Goal: Transaction & Acquisition: Obtain resource

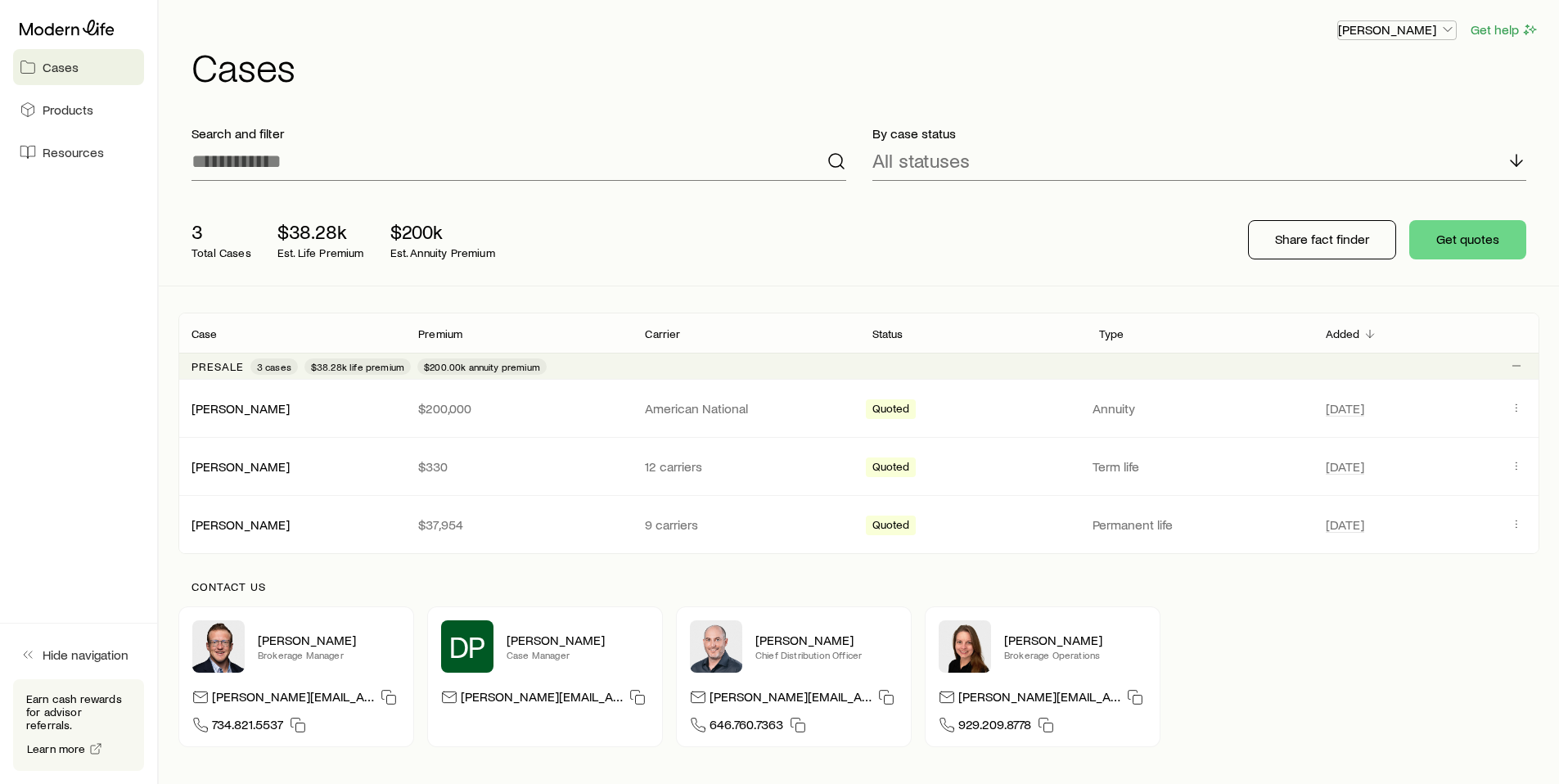
click at [1390, 34] on p "[PERSON_NAME]" at bounding box center [1396, 30] width 118 height 16
click at [1381, 35] on p "[PERSON_NAME]" at bounding box center [1396, 30] width 118 height 16
click at [1152, 221] on div "3 Total Cases $38.28k Est. Life Premium $200k Est. Annuity Premium Share fact f…" at bounding box center [859, 239] width 1361 height 92
click at [1430, 243] on button "Get quotes" at bounding box center [1467, 240] width 117 height 40
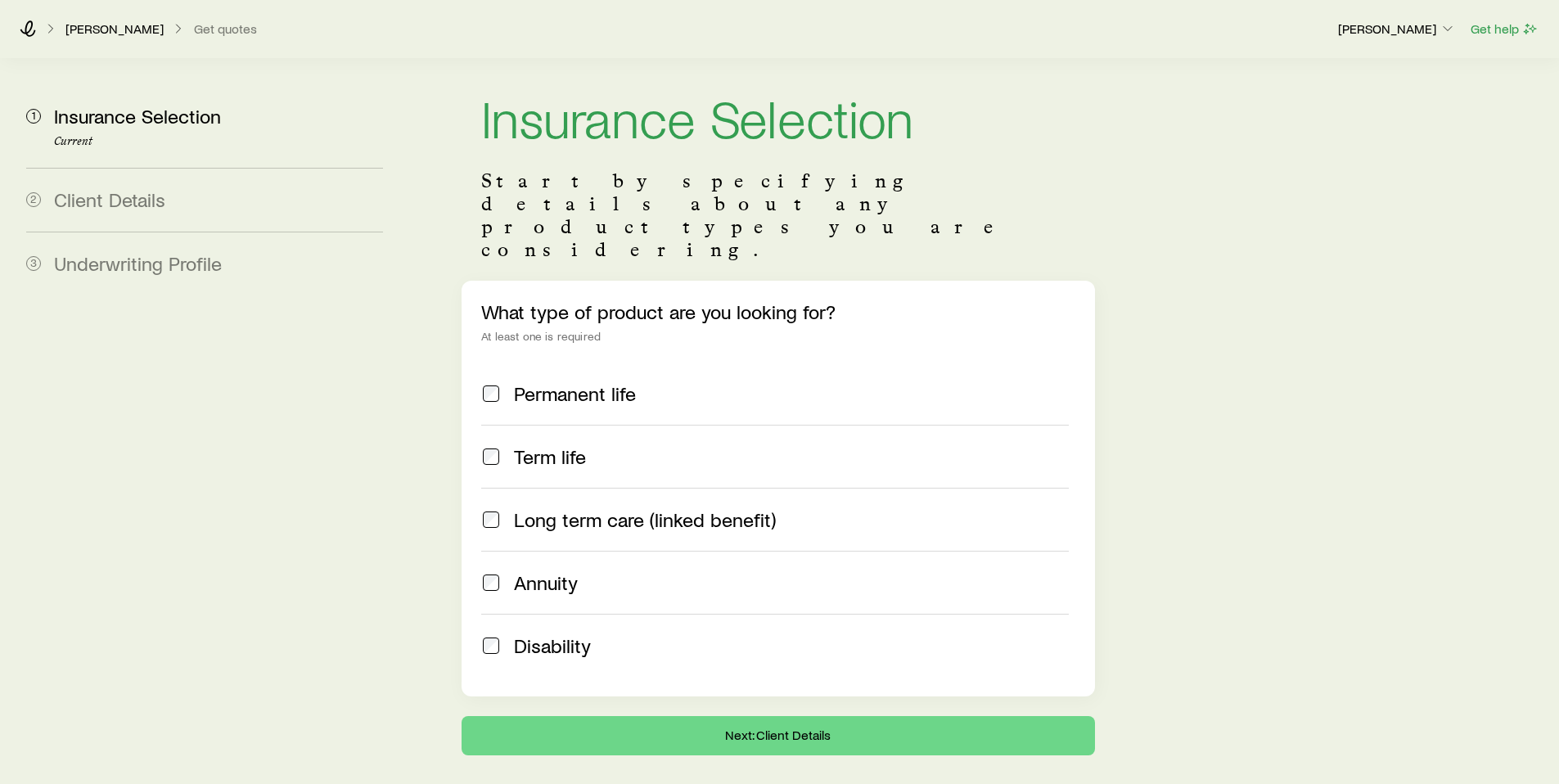
scroll to position [22, 0]
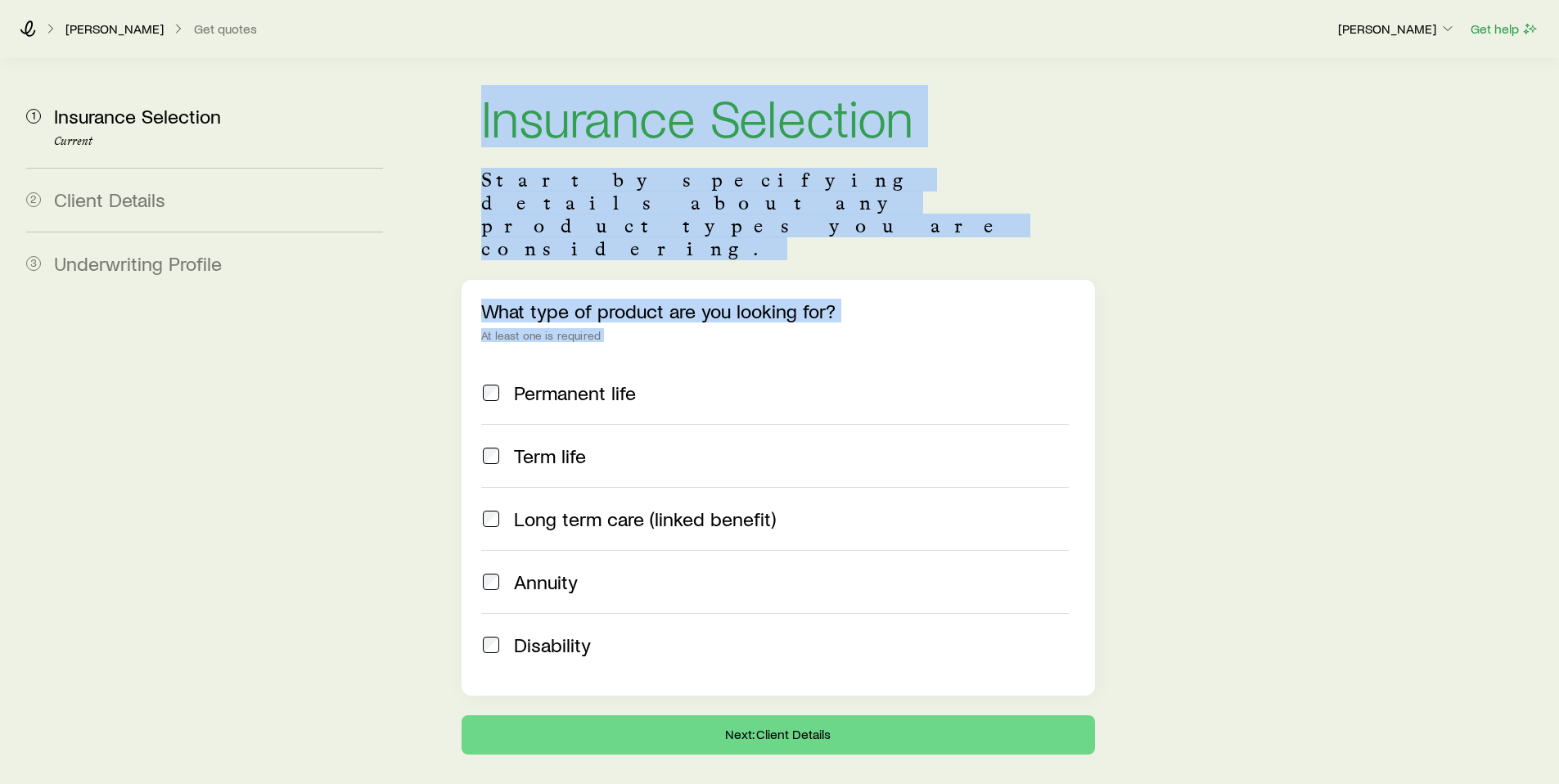
drag, startPoint x: 483, startPoint y: 120, endPoint x: 439, endPoint y: 514, distance: 396.4
click at [567, 581] on section "Insurance Selection Start by specifying details about any product types you are…" at bounding box center [778, 412] width 633 height 684
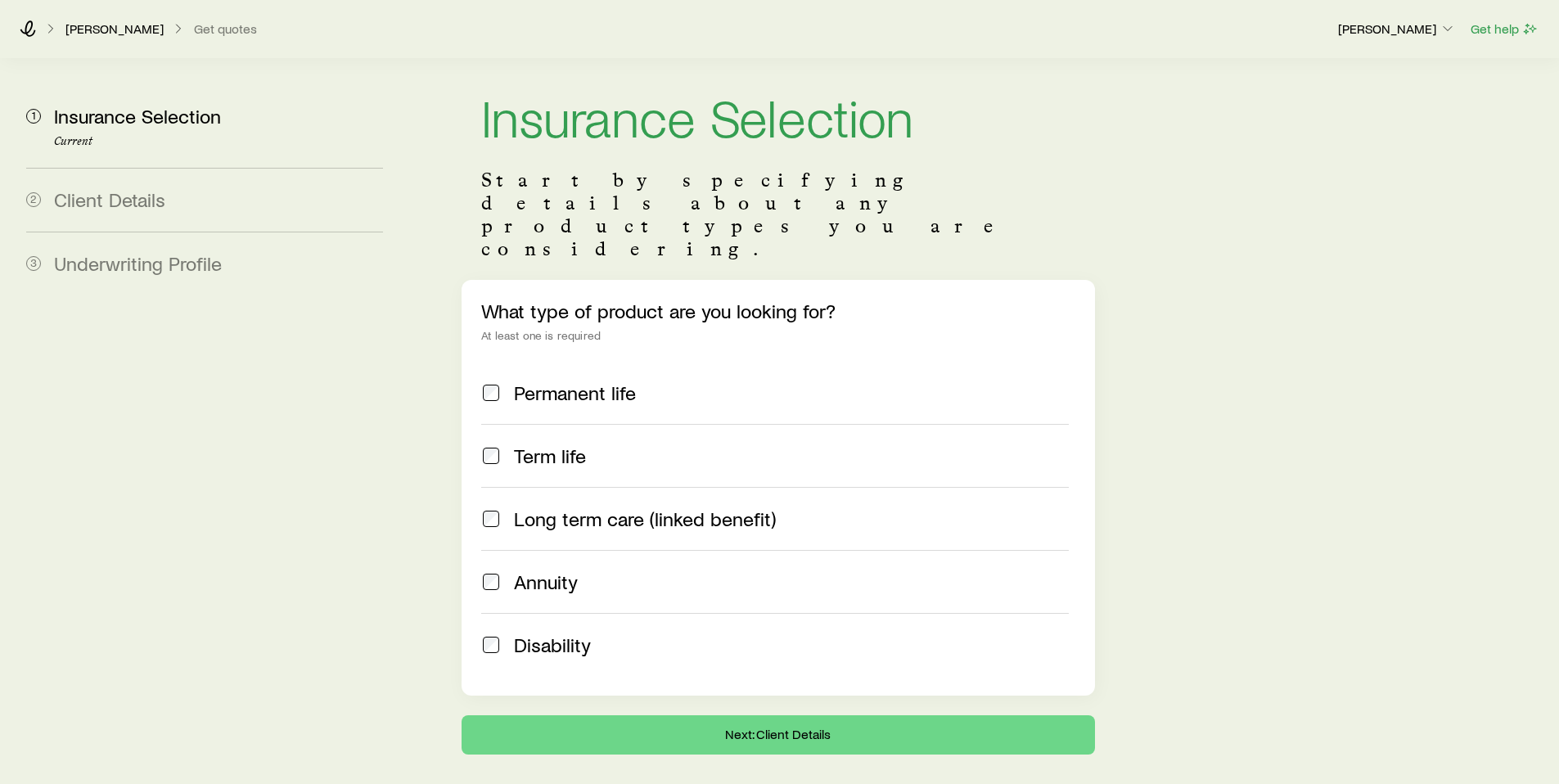
click at [257, 430] on aside "1 Insurance Selection Current 2 Client Details 3 Underwriting Profile" at bounding box center [204, 396] width 383 height 716
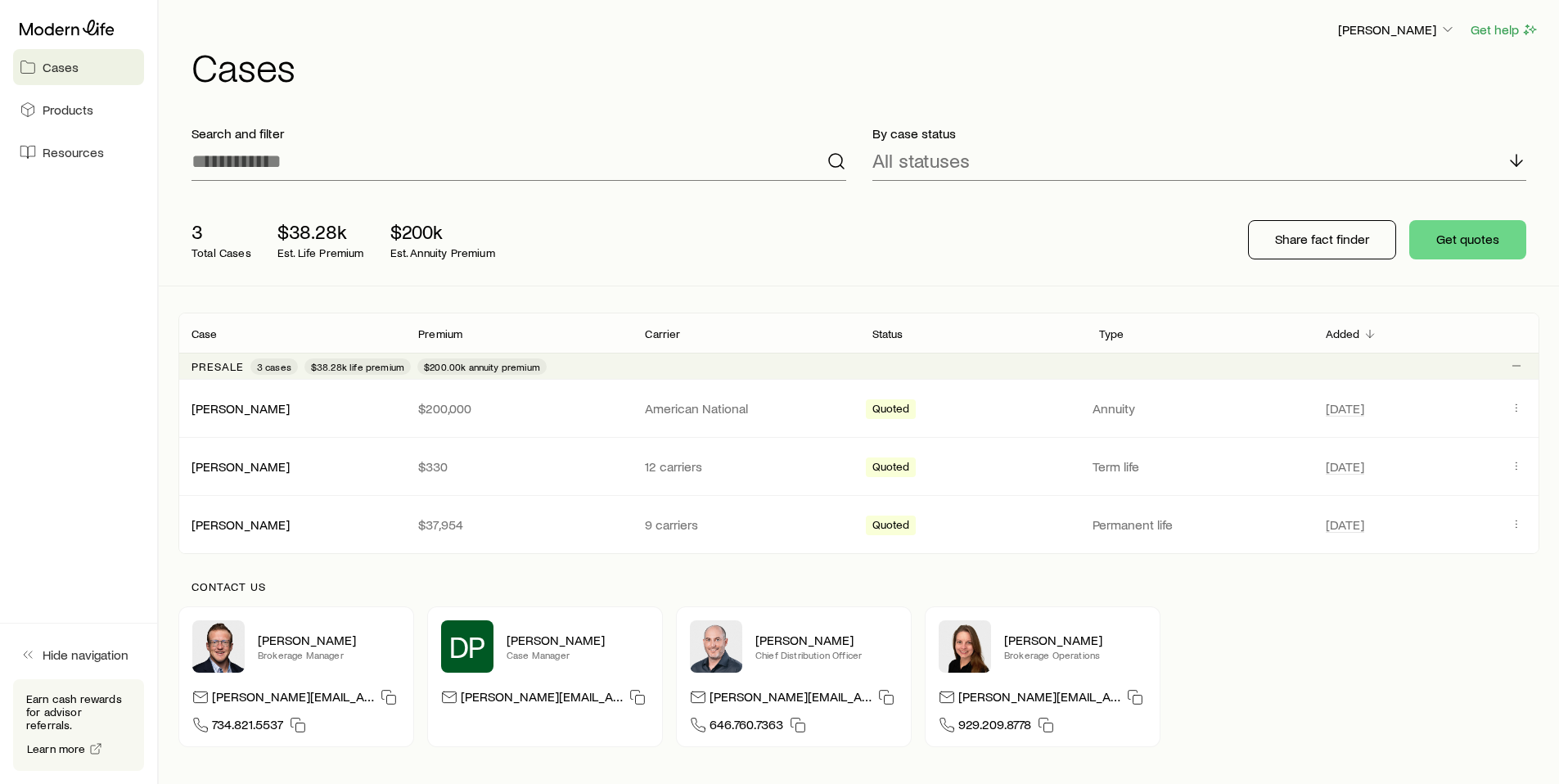
click at [1122, 212] on div "3 Total Cases $38.28k Est. Life Premium $200k Est. Annuity Premium Share fact f…" at bounding box center [859, 239] width 1361 height 92
click at [1273, 239] on button "Share fact finder" at bounding box center [1321, 240] width 149 height 40
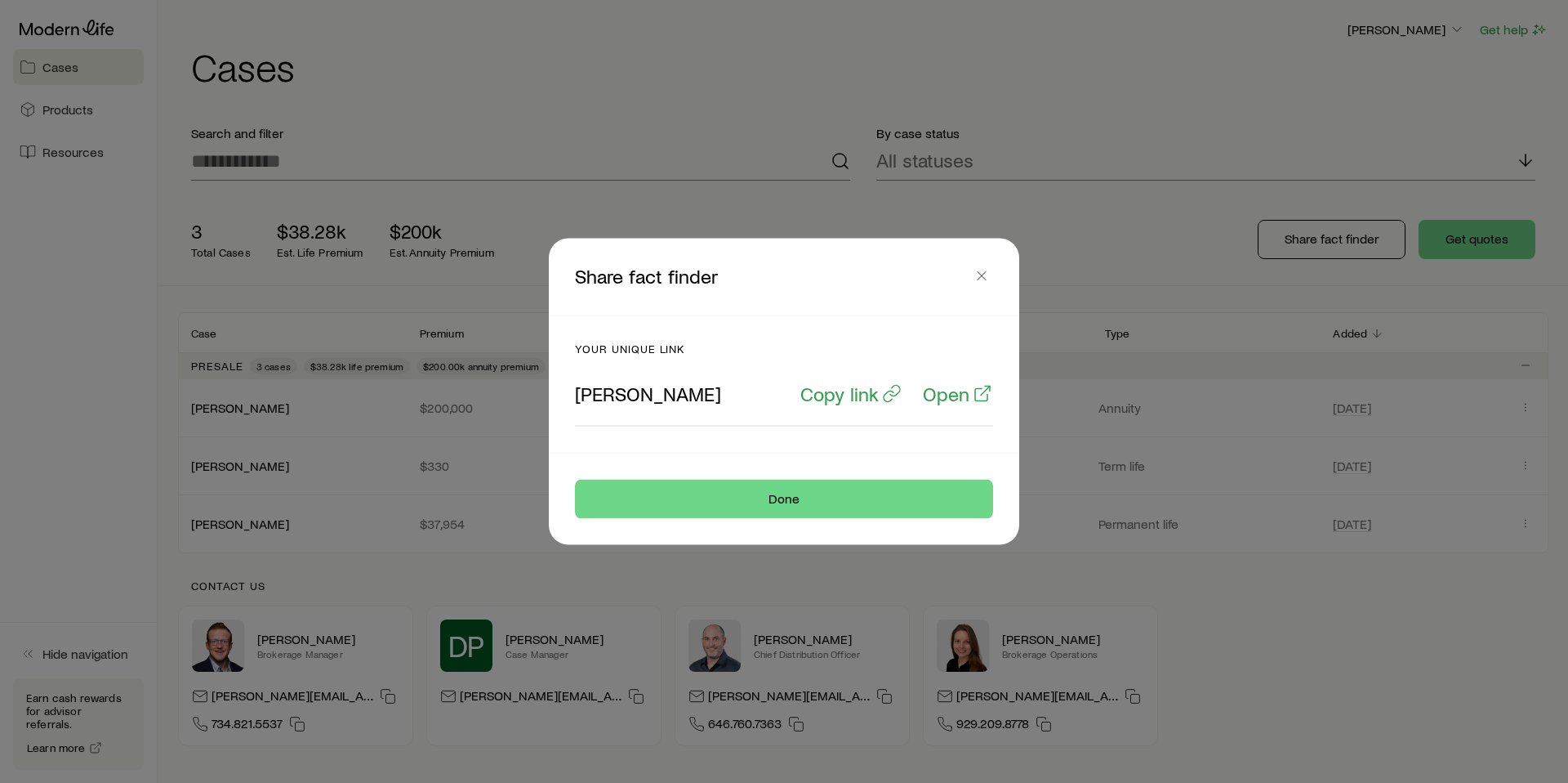
click at [966, 265] on p "Share fact finder" at bounding box center [773, 277] width 395 height 24
click at [946, 385] on p "Open" at bounding box center [946, 393] width 47 height 22
click at [965, 265] on p "Share fact finder" at bounding box center [773, 277] width 395 height 24
click at [974, 273] on icon "button" at bounding box center [982, 276] width 16 height 16
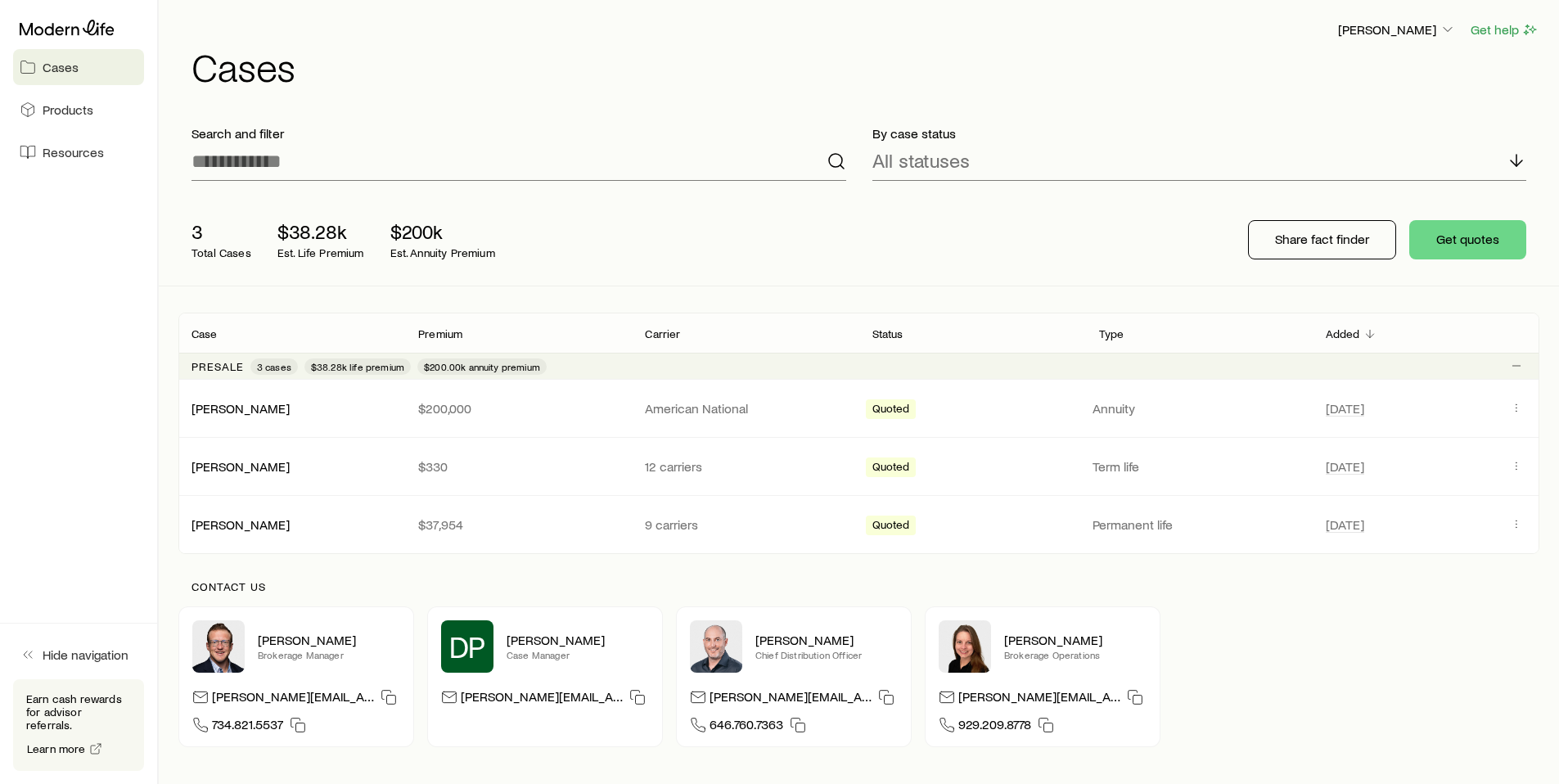
click at [1002, 219] on div "3 Total Cases $38.28k Est. Life Premium $200k Est. Annuity Premium Share fact f…" at bounding box center [859, 239] width 1361 height 92
click at [1129, 255] on div "3 Total Cases $38.28k Est. Life Premium $200k Est. Annuity Premium Share fact f…" at bounding box center [859, 239] width 1361 height 92
